Goal: Task Accomplishment & Management: Complete application form

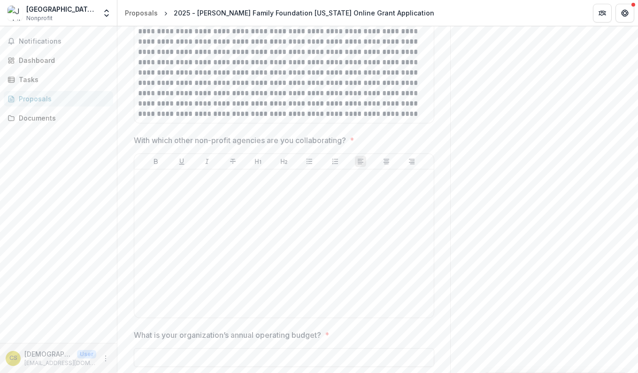
scroll to position [1596, 0]
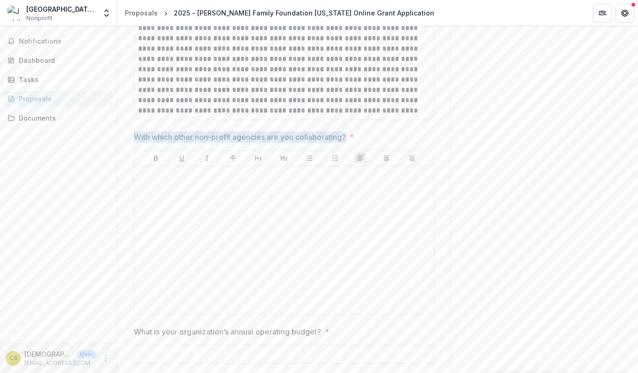
drag, startPoint x: 133, startPoint y: 126, endPoint x: 347, endPoint y: 127, distance: 213.5
click at [346, 131] on p "With which other non-profit agencies are you collaborating?" at bounding box center [240, 136] width 212 height 11
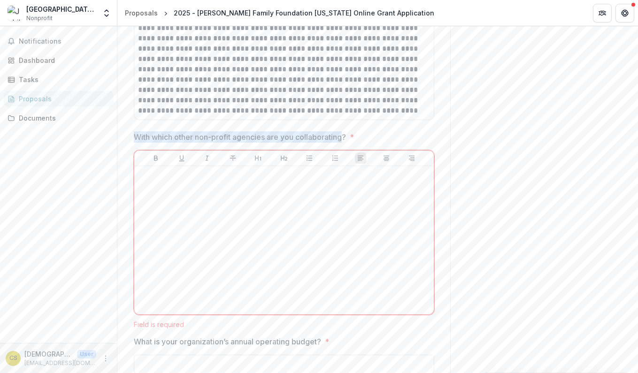
drag, startPoint x: 135, startPoint y: 125, endPoint x: 345, endPoint y: 125, distance: 210.3
click at [345, 131] on p "With which other non-profit agencies are you collaborating?" at bounding box center [240, 136] width 212 height 11
drag, startPoint x: 349, startPoint y: 124, endPoint x: 135, endPoint y: 124, distance: 213.5
click at [135, 131] on span "With which other non-profit agencies are you collaborating? *" at bounding box center [281, 136] width 295 height 11
drag, startPoint x: 336, startPoint y: 329, endPoint x: 128, endPoint y: 125, distance: 291.1
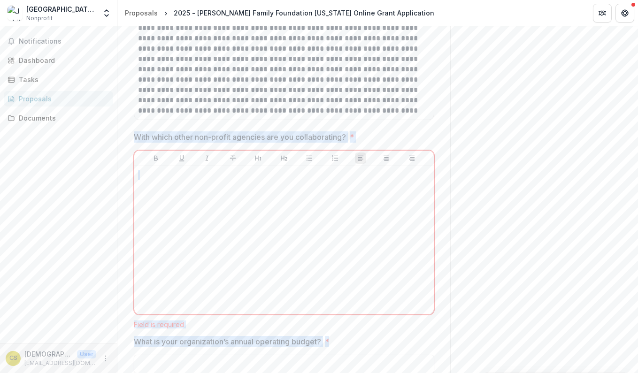
copy div "With which other non-profit agencies are you collaborating? * Field is required…"
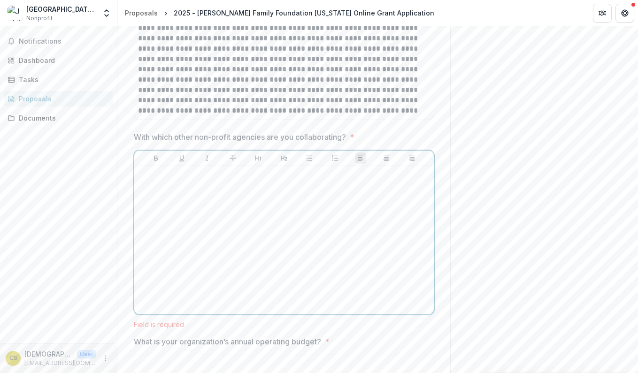
click at [327, 179] on div at bounding box center [284, 240] width 292 height 141
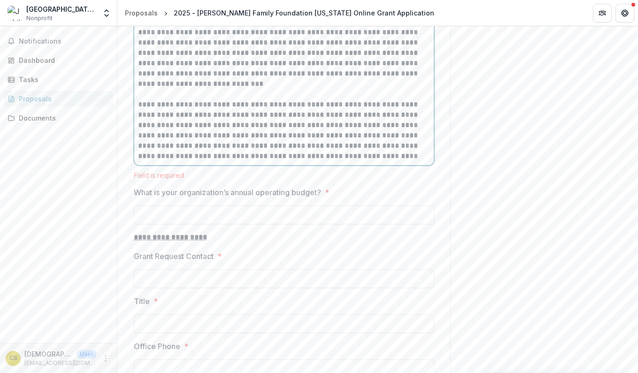
scroll to position [1829, 0]
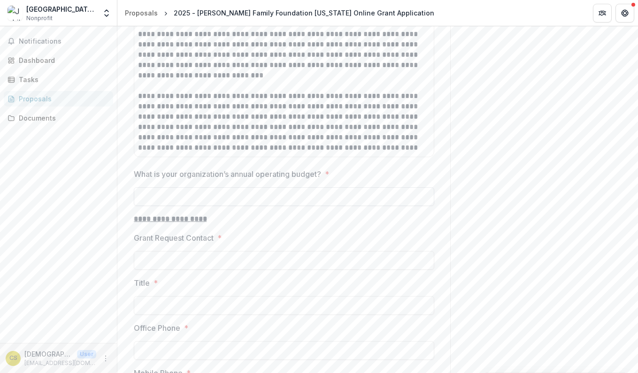
paste input "**********"
type input "**********"
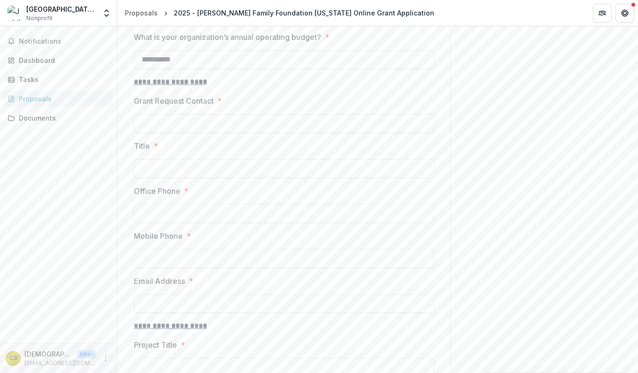
scroll to position [1966, 0]
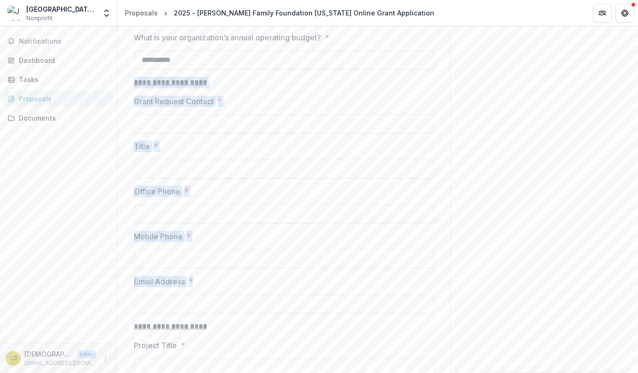
drag, startPoint x: 197, startPoint y: 271, endPoint x: 133, endPoint y: 74, distance: 207.6
copy div "**********"
click at [220, 205] on input "Office Phone *" at bounding box center [284, 214] width 300 height 19
paste input "**********"
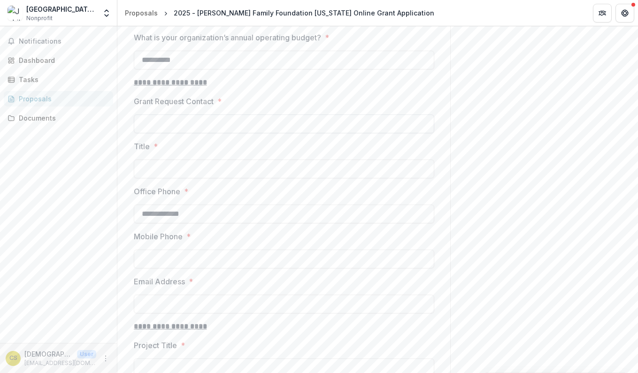
click at [222, 115] on input "Grant Request Contact *" at bounding box center [284, 124] width 300 height 19
click at [151, 205] on input "**********" at bounding box center [284, 214] width 300 height 19
type input "**********"
paste input "**********"
type input "**********"
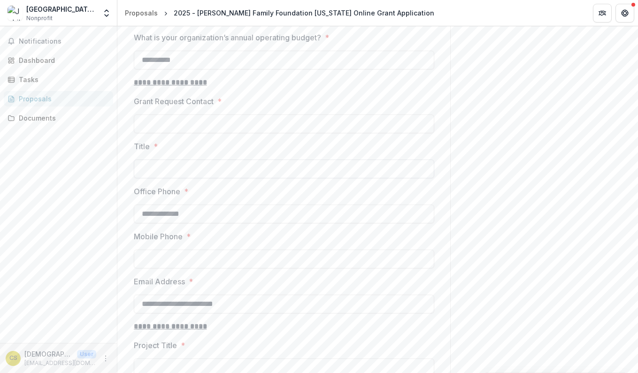
click at [190, 160] on input "Title *" at bounding box center [284, 169] width 300 height 19
paste input "**********"
type input "**********"
click at [189, 115] on input "Grant Request Contact *" at bounding box center [284, 124] width 300 height 19
paste input "**********"
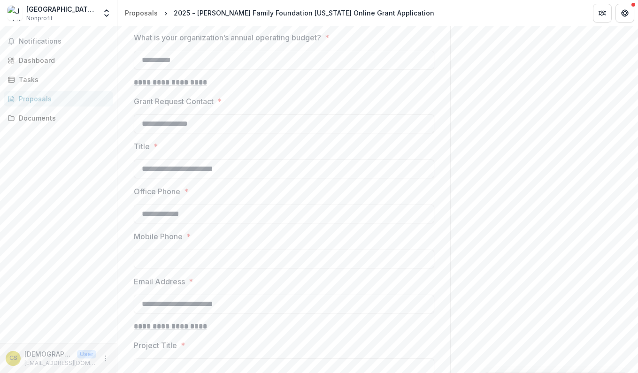
type input "**********"
click at [259, 141] on label "Title *" at bounding box center [281, 146] width 295 height 11
click at [259, 160] on input "**********" at bounding box center [284, 169] width 300 height 19
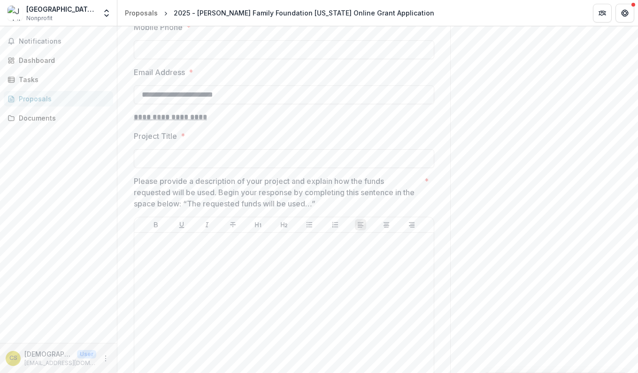
scroll to position [2178, 0]
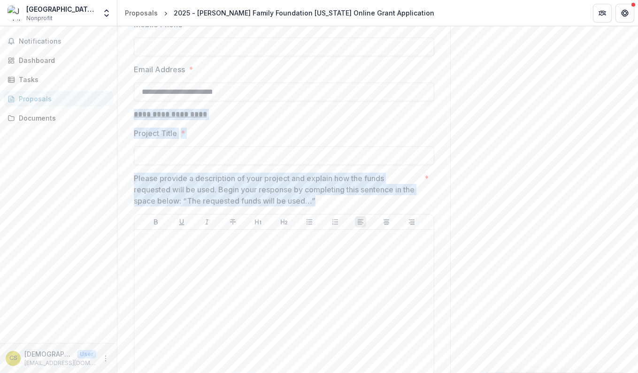
drag, startPoint x: 323, startPoint y: 189, endPoint x: 132, endPoint y: 104, distance: 209.1
copy div "**********"
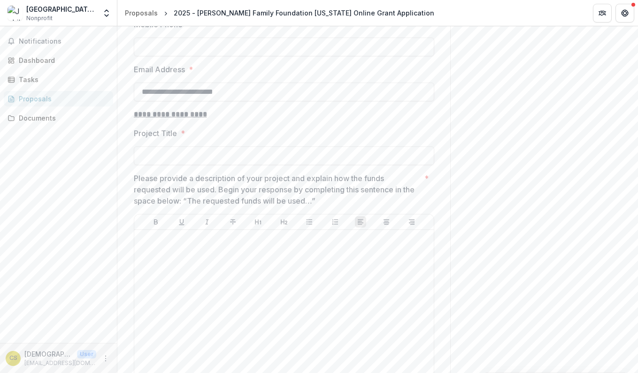
click at [230, 238] on div at bounding box center [284, 304] width 292 height 141
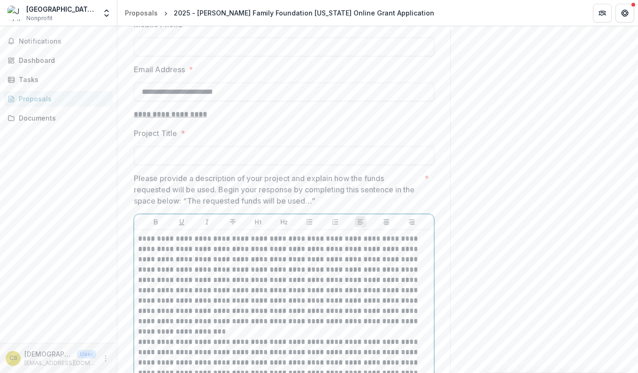
scroll to position [2246, 0]
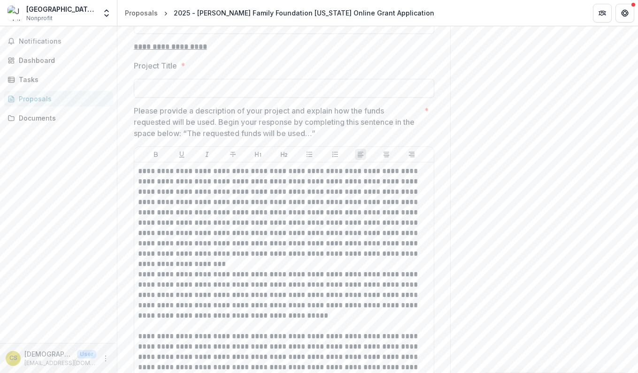
click at [237, 81] on input "Project Title *" at bounding box center [284, 88] width 300 height 19
paste input "**********"
type input "**********"
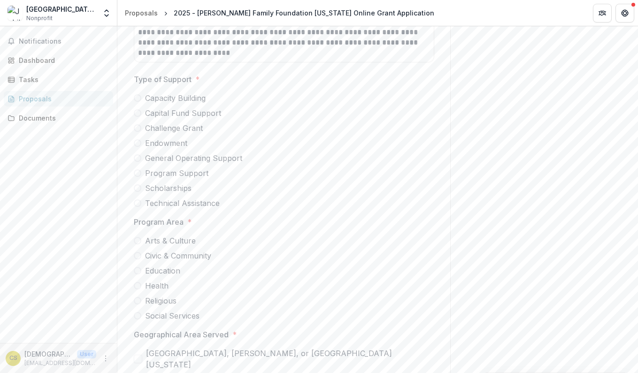
scroll to position [2564, 0]
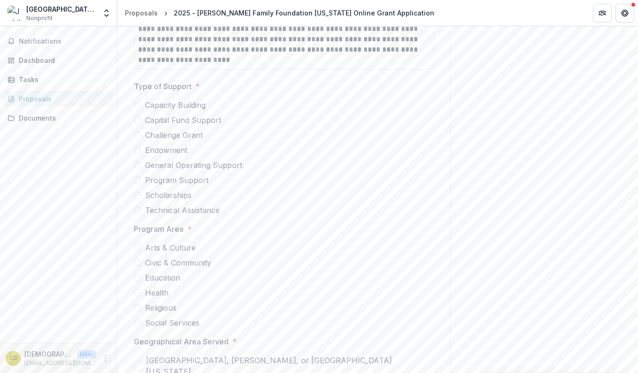
drag, startPoint x: 227, startPoint y: 200, endPoint x: 152, endPoint y: 91, distance: 132.9
click at [152, 99] on div "Capacity Building Capital Fund Support Challenge Grant Endowment General Operat…" at bounding box center [284, 157] width 300 height 116
drag, startPoint x: 130, startPoint y: 71, endPoint x: 221, endPoint y: 205, distance: 162.5
click at [221, 205] on div "**********" at bounding box center [283, 320] width 315 height 5422
click at [214, 63] on div "**********" at bounding box center [284, 320] width 300 height 5422
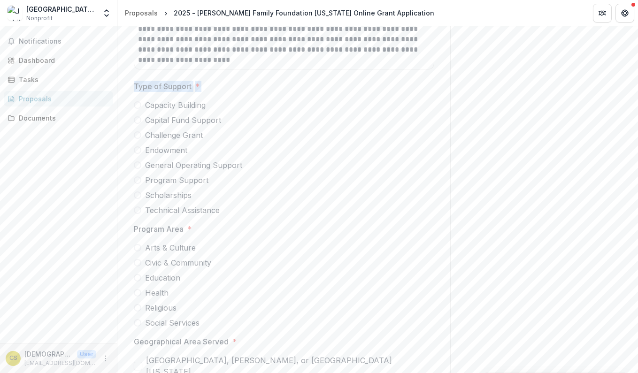
drag, startPoint x: 132, startPoint y: 74, endPoint x: 280, endPoint y: 199, distance: 193.9
click at [280, 199] on div "Type of Support * Capacity Building Capital Fund Support Challenge Grant Endowm…" at bounding box center [284, 148] width 300 height 135
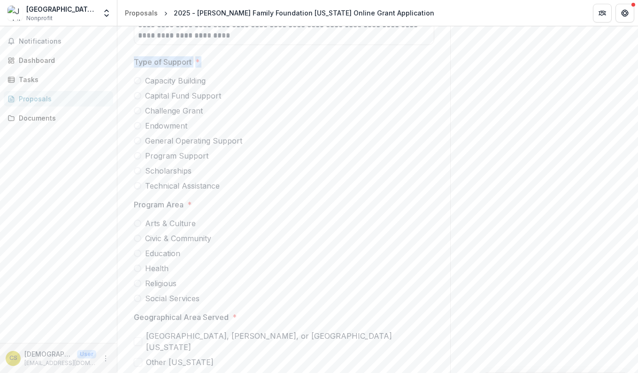
scroll to position [2587, 0]
click at [384, 39] on div "**********" at bounding box center [284, 296] width 300 height 5422
drag, startPoint x: 131, startPoint y: 51, endPoint x: 223, endPoint y: 178, distance: 156.7
click at [223, 178] on div "**********" at bounding box center [283, 296] width 315 height 5422
copy div "Type of Support * Capacity Building Capital Fund Support Challenge Grant Endowm…"
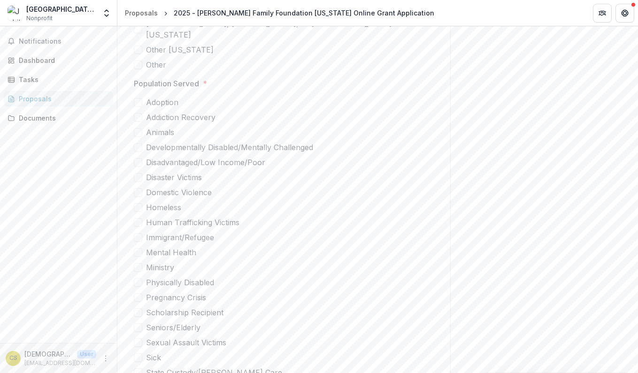
scroll to position [2900, 0]
click at [137, 279] on span at bounding box center [138, 283] width 8 height 8
click at [138, 249] on span at bounding box center [138, 253] width 8 height 8
click at [138, 253] on icon at bounding box center [138, 253] width 0 height 0
click at [138, 283] on icon at bounding box center [138, 283] width 0 height 0
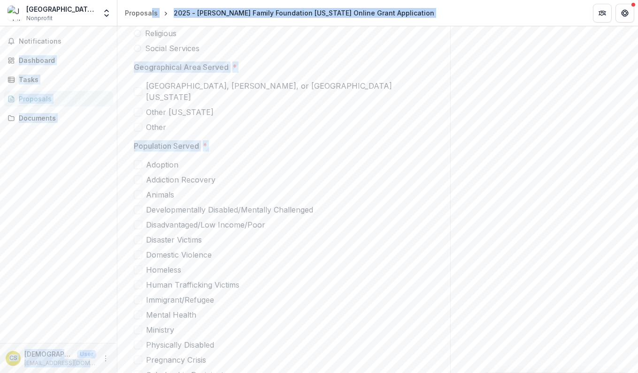
scroll to position [2800, 0]
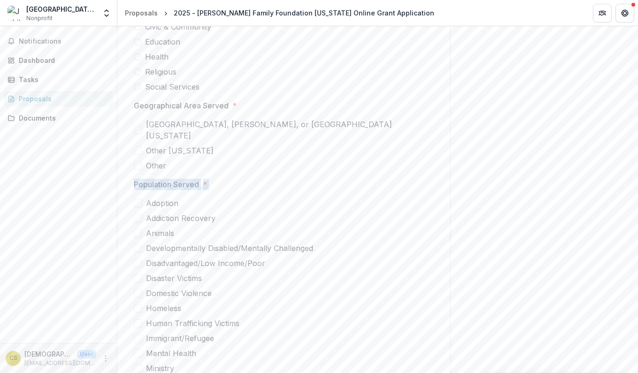
drag, startPoint x: 240, startPoint y: 247, endPoint x: 130, endPoint y: 161, distance: 139.8
click at [130, 161] on div "**********" at bounding box center [283, 84] width 315 height 5422
copy div "Population Served * Adoption Addiction Recovery Animals Developmentally Disable…"
click at [339, 179] on span "Population Served *" at bounding box center [281, 184] width 295 height 11
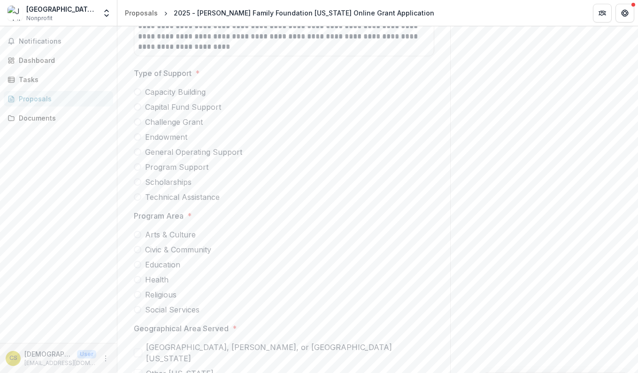
scroll to position [2574, 0]
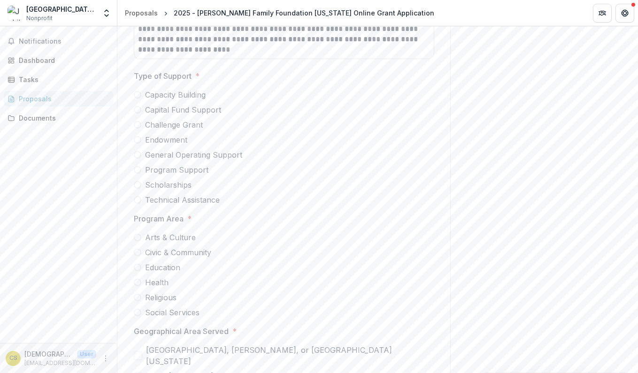
click at [137, 151] on span at bounding box center [138, 155] width 8 height 8
click at [138, 166] on span at bounding box center [138, 170] width 8 height 8
click at [136, 151] on span at bounding box center [138, 155] width 8 height 8
click at [135, 166] on span at bounding box center [138, 170] width 8 height 8
click at [137, 151] on span at bounding box center [138, 155] width 8 height 8
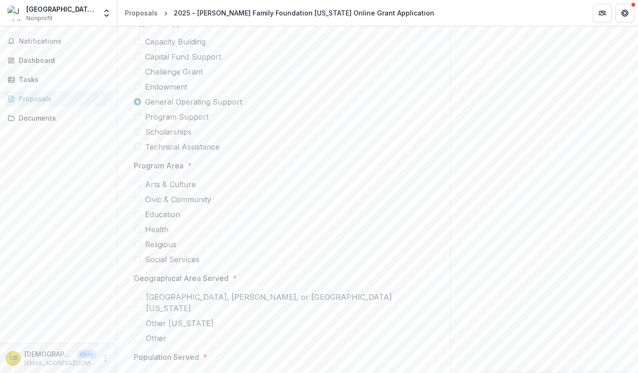
scroll to position [2628, 0]
click at [138, 209] on span at bounding box center [138, 213] width 8 height 8
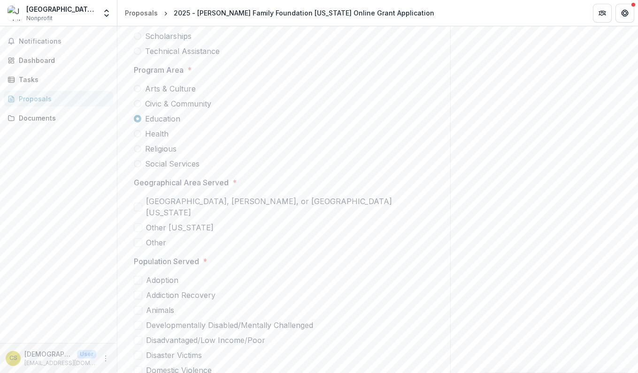
scroll to position [2728, 0]
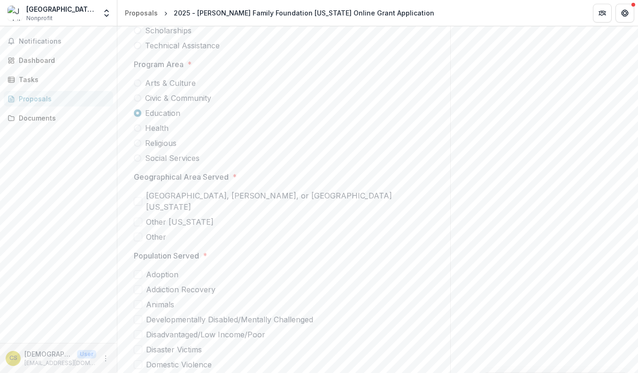
click at [137, 197] on span at bounding box center [138, 201] width 8 height 8
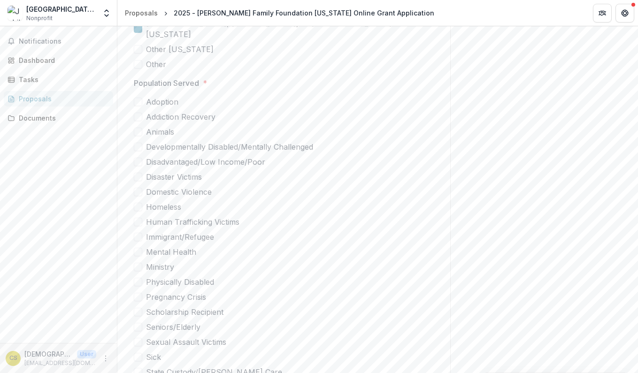
scroll to position [2904, 0]
click at [138, 155] on span at bounding box center [138, 159] width 8 height 8
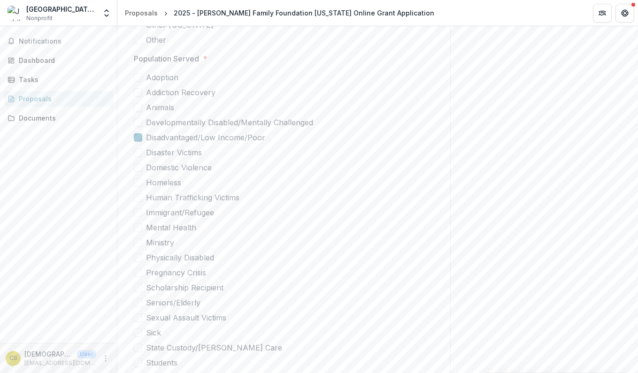
scroll to position [2927, 0]
click at [136, 207] on span at bounding box center [138, 211] width 8 height 8
click at [139, 297] on span at bounding box center [138, 301] width 8 height 8
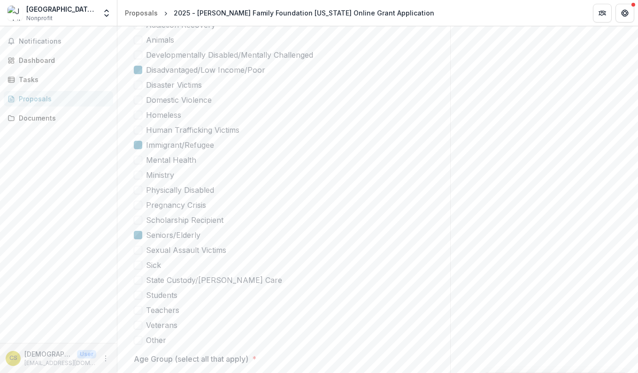
scroll to position [2994, 0]
click at [139, 290] on span at bounding box center [138, 294] width 8 height 8
click at [138, 305] on span at bounding box center [138, 309] width 8 height 8
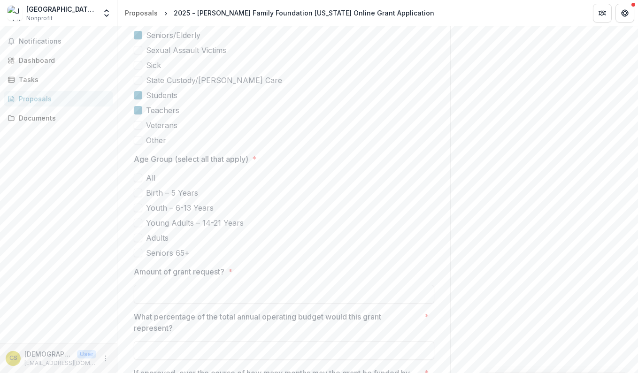
scroll to position [3193, 0]
click at [139, 173] on span at bounding box center [138, 177] width 8 height 8
click at [139, 188] on span at bounding box center [138, 192] width 8 height 8
click at [138, 203] on span at bounding box center [138, 207] width 8 height 8
click at [137, 218] on span at bounding box center [138, 222] width 8 height 8
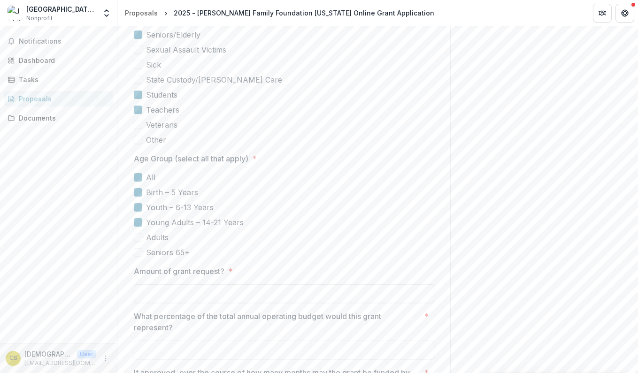
click at [137, 233] on span at bounding box center [138, 237] width 8 height 8
click at [137, 248] on span at bounding box center [138, 252] width 8 height 8
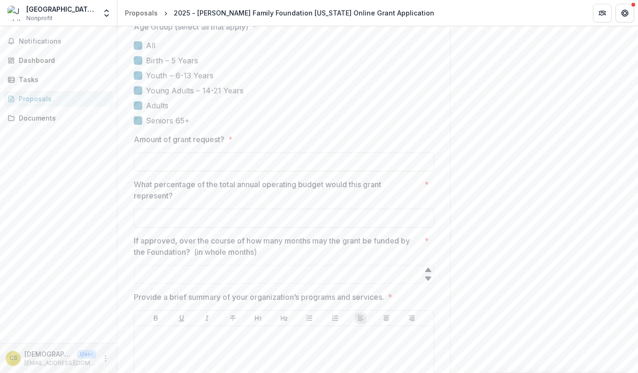
scroll to position [3324, 0]
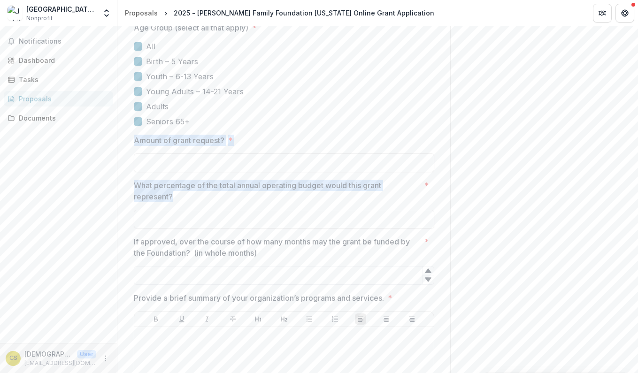
drag, startPoint x: 187, startPoint y: 178, endPoint x: 117, endPoint y: 115, distance: 93.7
copy div "Amount of grant request? * What percentage of the total annual operating budget…"
click at [200, 153] on input "Amount of grant request? *" at bounding box center [284, 162] width 300 height 19
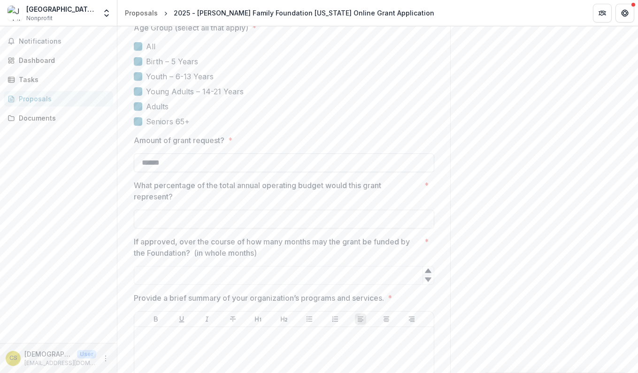
type input "*******"
click at [207, 210] on input "What percentage of the total annual operating budget would this grant represent…" at bounding box center [284, 219] width 300 height 19
type input "****"
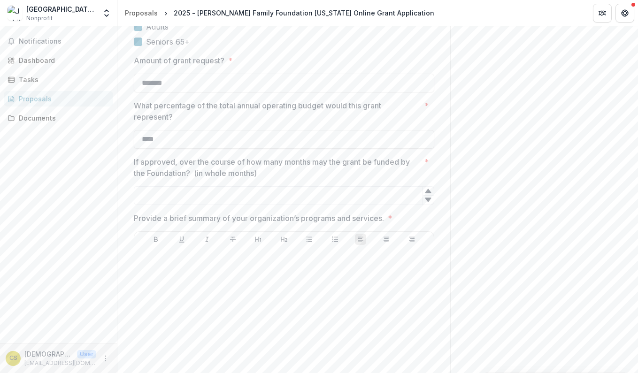
scroll to position [3411, 0]
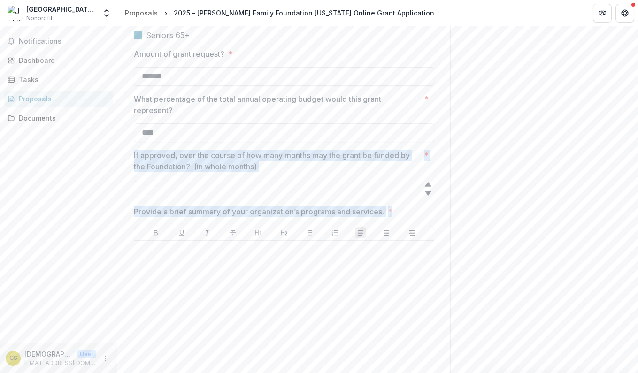
drag, startPoint x: 406, startPoint y: 187, endPoint x: 132, endPoint y: 132, distance: 279.2
copy div "If approved, over the course of how many months may the grant be funded by the …"
click at [303, 180] on input "If approved, over the course of how many months may the grant be funded by the …" at bounding box center [284, 189] width 300 height 19
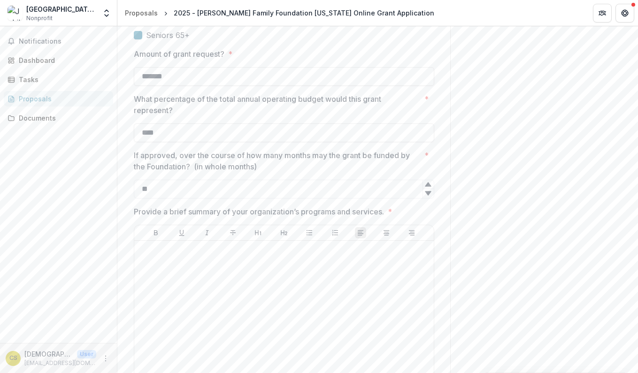
type input "**"
click at [289, 280] on div at bounding box center [284, 315] width 292 height 141
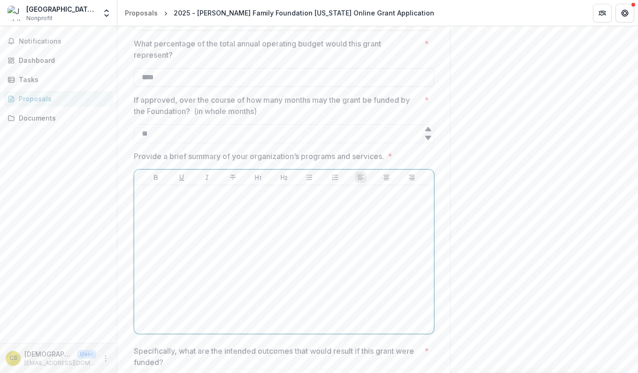
scroll to position [3481, 0]
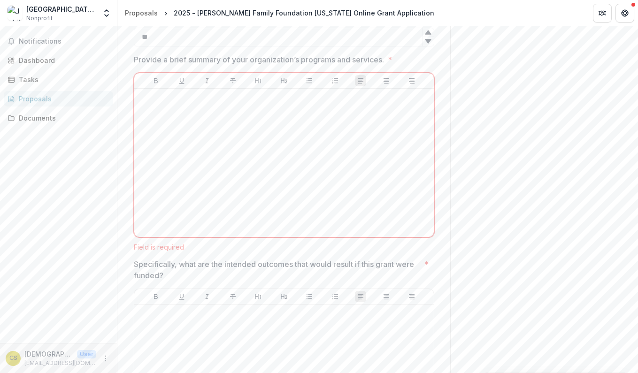
scroll to position [3563, 0]
click at [297, 96] on div at bounding box center [284, 162] width 292 height 141
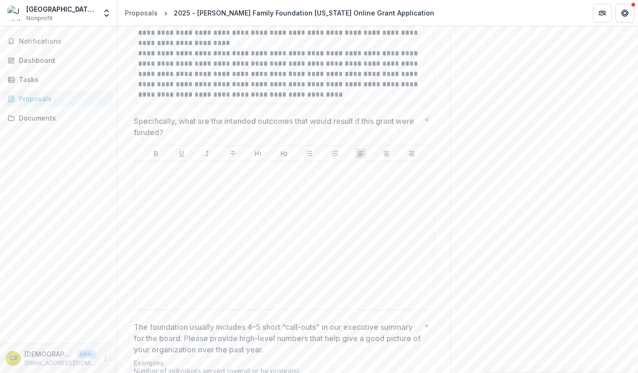
scroll to position [3857, 0]
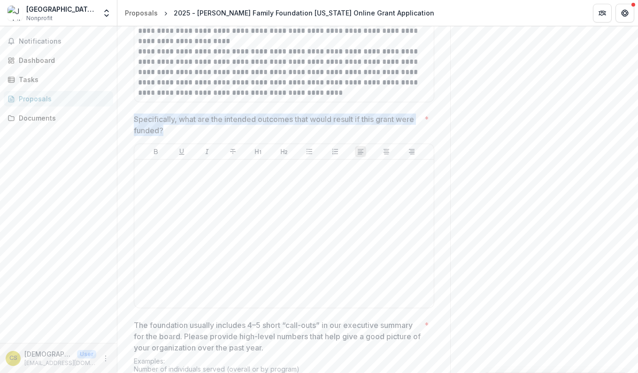
drag, startPoint x: 166, startPoint y: 107, endPoint x: 134, endPoint y: 94, distance: 34.5
click at [134, 114] on p "Specifically, what are the intended outcomes that would result if this grant we…" at bounding box center [277, 125] width 287 height 23
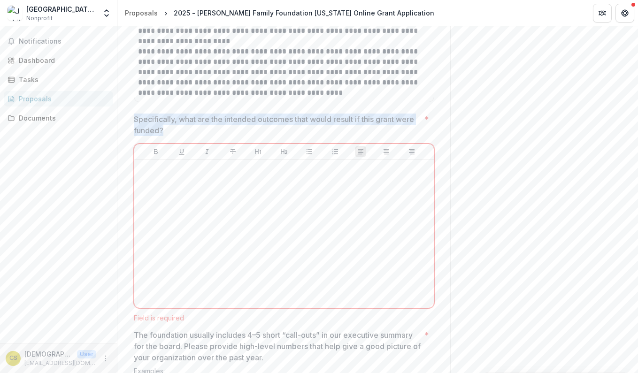
drag, startPoint x: 167, startPoint y: 107, endPoint x: 134, endPoint y: 94, distance: 35.4
click at [134, 114] on p "Specifically, what are the intended outcomes that would result if this grant we…" at bounding box center [277, 125] width 287 height 23
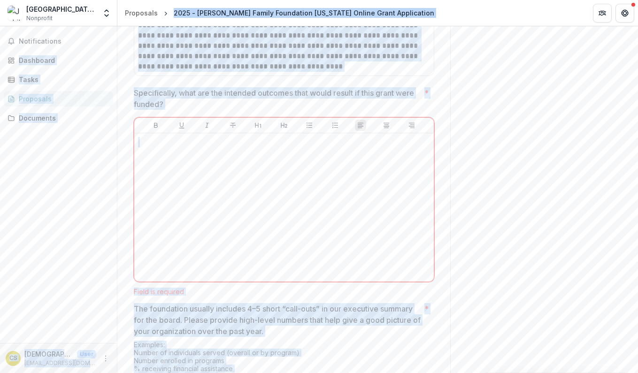
scroll to position [3872, 0]
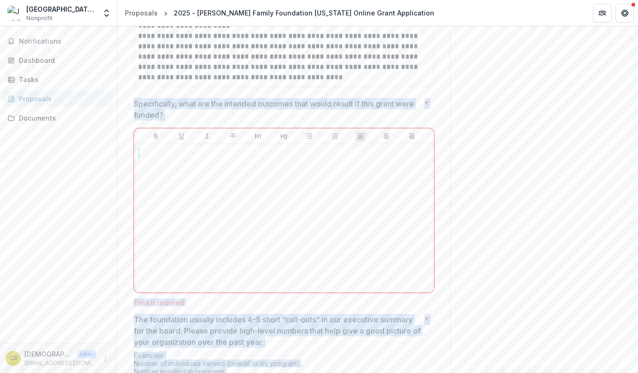
drag, startPoint x: 312, startPoint y: 298, endPoint x: 131, endPoint y: 80, distance: 282.7
copy div "Specifically, what are the intended outcomes that would result if this grant we…"
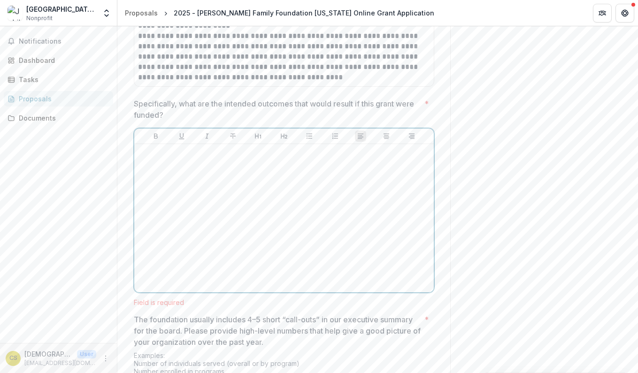
click at [290, 167] on div at bounding box center [284, 218] width 292 height 141
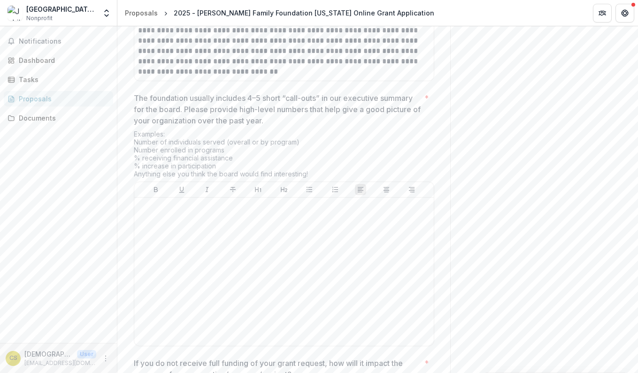
scroll to position [4190, 0]
click at [261, 220] on div at bounding box center [284, 272] width 292 height 141
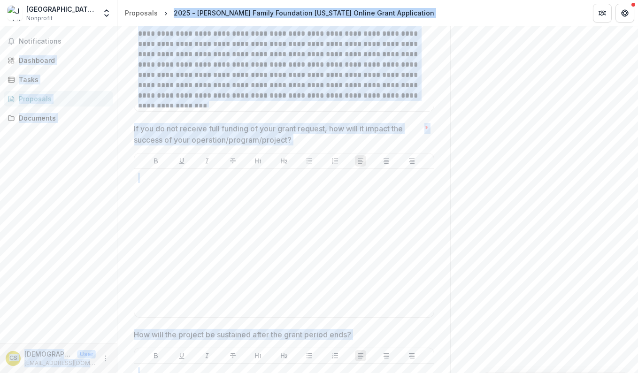
scroll to position [4380, 0]
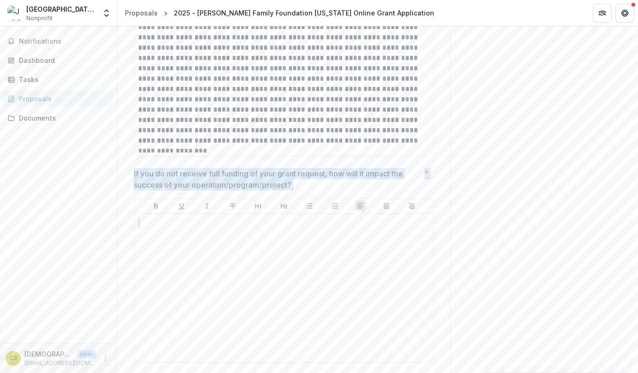
drag, startPoint x: 312, startPoint y: 223, endPoint x: 131, endPoint y: 152, distance: 194.0
copy div "If you do not receive full funding of your grant request, how will it impact th…"
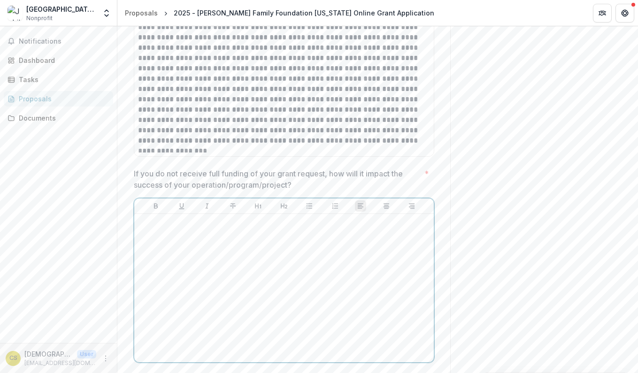
click at [278, 229] on div at bounding box center [284, 288] width 292 height 141
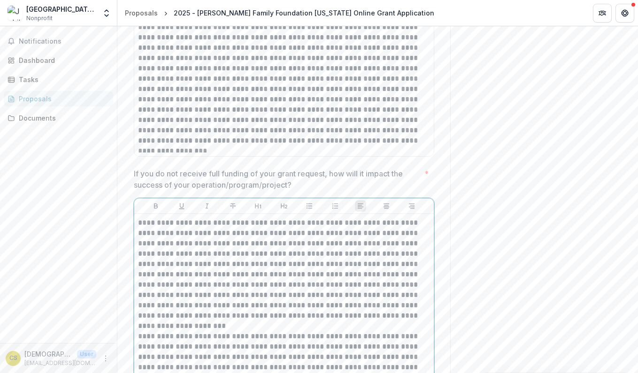
scroll to position [4390, 0]
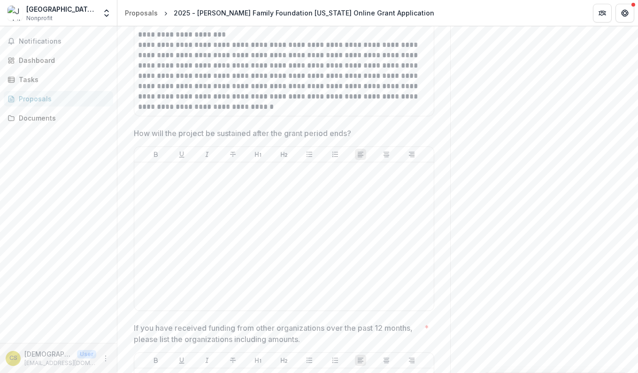
scroll to position [4675, 0]
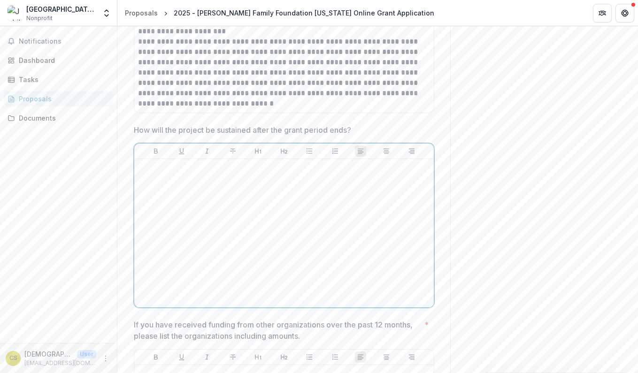
click at [299, 163] on div at bounding box center [284, 233] width 292 height 141
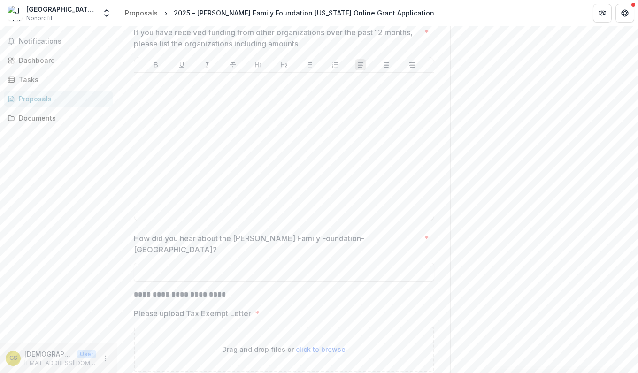
scroll to position [5021, 0]
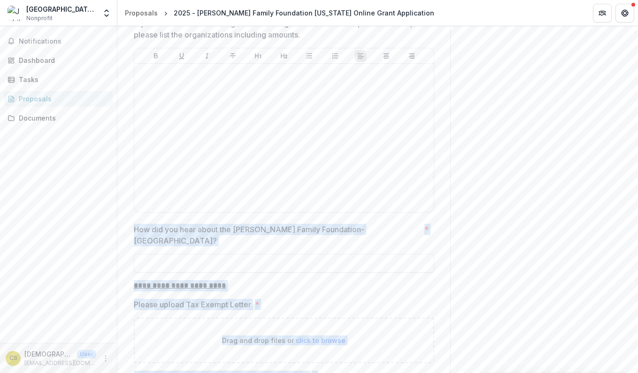
drag, startPoint x: 245, startPoint y: 299, endPoint x: 133, endPoint y: 209, distance: 143.5
copy div "**********"
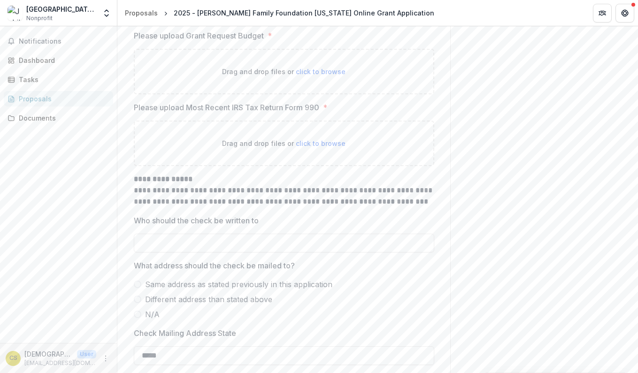
scroll to position [5577, 0]
click at [138, 281] on span at bounding box center [138, 285] width 8 height 8
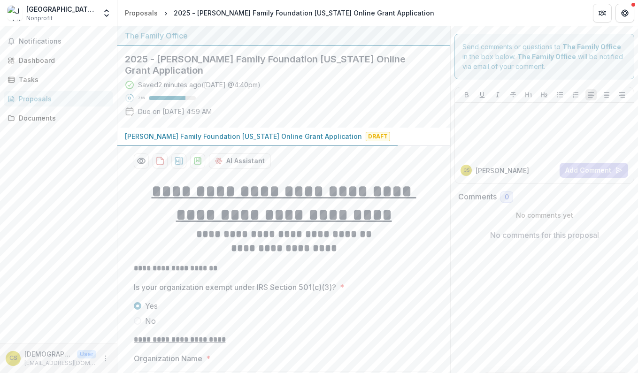
scroll to position [0, 0]
click at [624, 11] on icon "Get Help" at bounding box center [625, 11] width 2 height 2
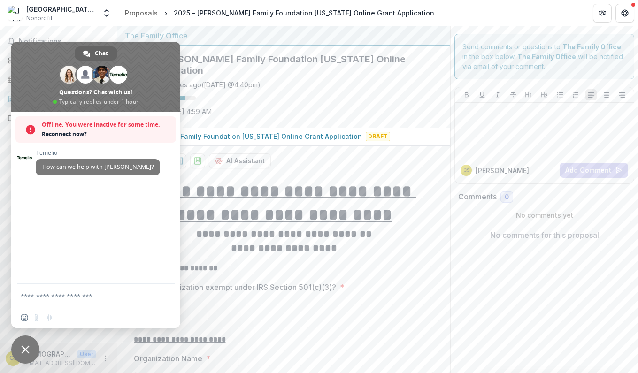
click at [489, 18] on header "Proposals 2025 - [PERSON_NAME] Family Foundation [US_STATE] Online Grant Applic…" at bounding box center [377, 13] width 520 height 26
